Goal: Check status

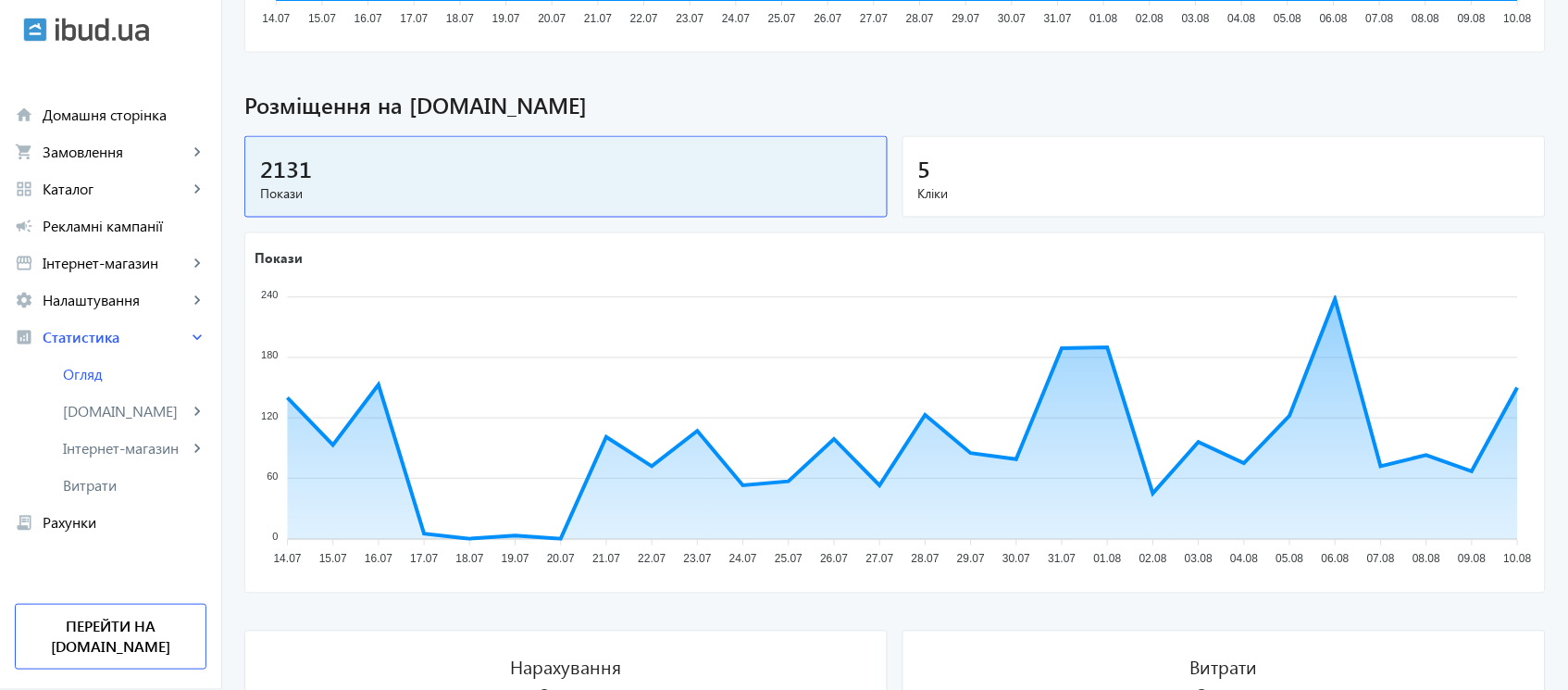
scroll to position [565, 0]
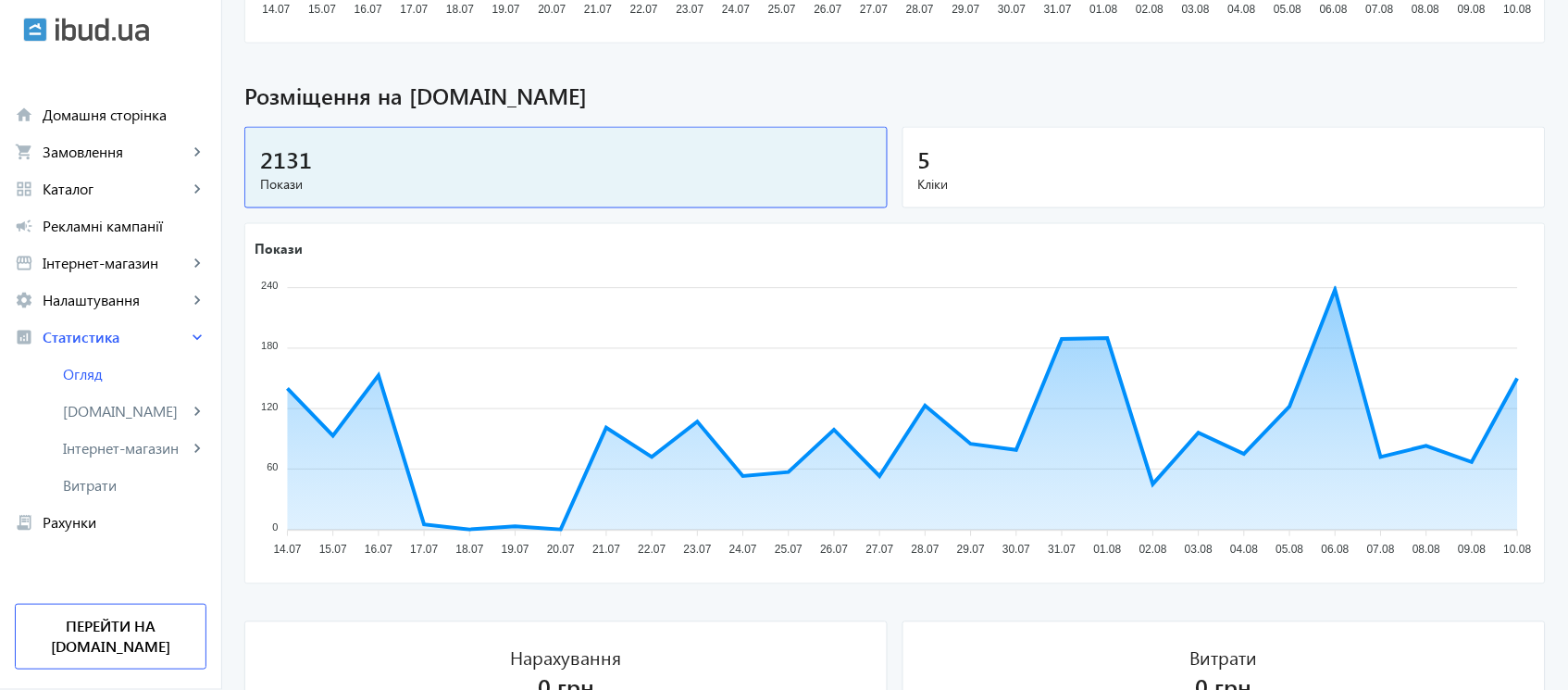
click at [1318, 143] on div "5" at bounding box center [1224, 158] width 612 height 33
